Goal: Check status: Check status

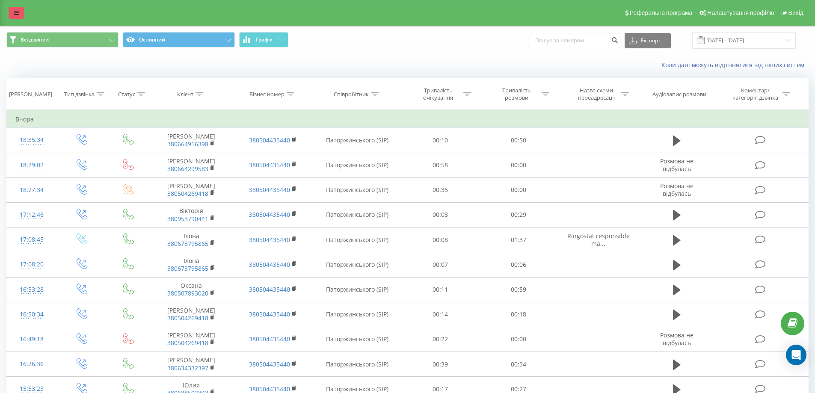
click at [15, 12] on icon at bounding box center [16, 13] width 5 height 6
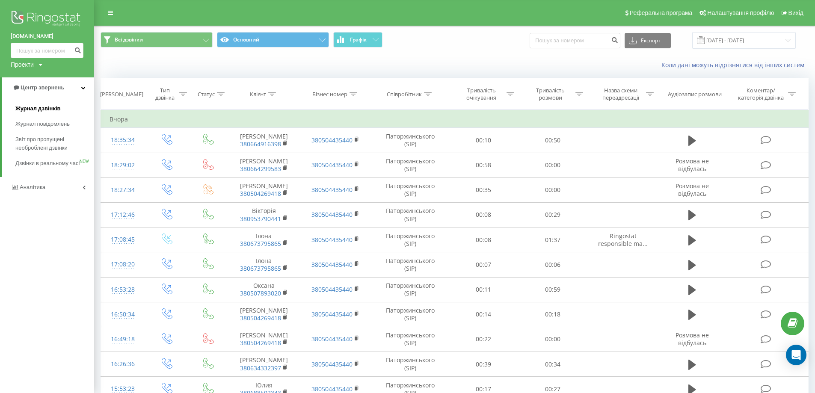
click at [41, 112] on span "Журнал дзвінків" at bounding box center [37, 108] width 45 height 9
